Goal: Information Seeking & Learning: Learn about a topic

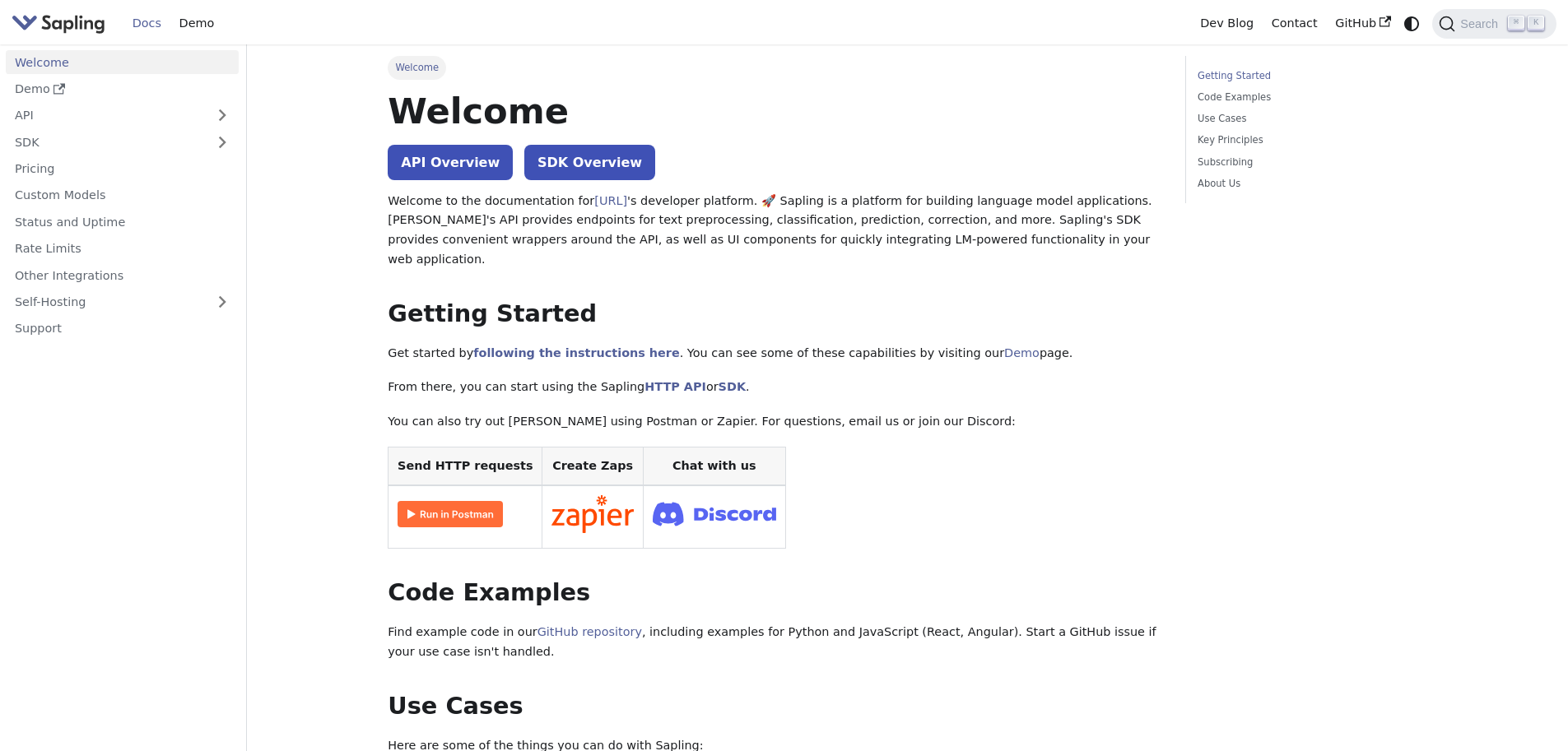
click at [464, 501] on img at bounding box center [450, 514] width 106 height 26
click at [1004, 346] on link "Demo" at bounding box center [1021, 353] width 36 height 13
